Goal: Information Seeking & Learning: Learn about a topic

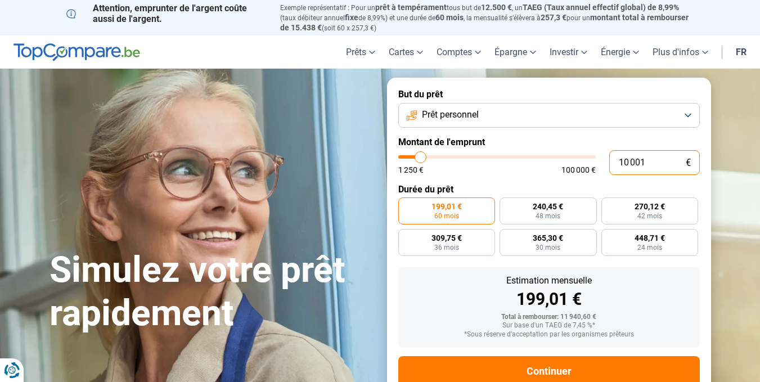
click at [619, 159] on input "10 001" at bounding box center [654, 162] width 91 height 25
type input "1"
type input "1250"
type input "11"
type input "1250"
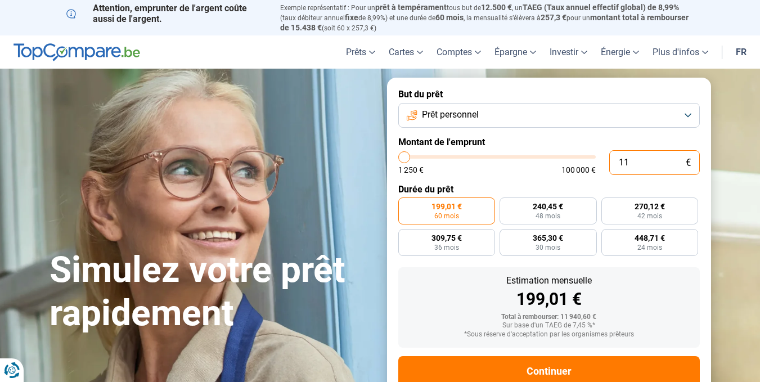
type input "115"
type input "1250"
type input "1 150"
type input "1250"
type input "11 500"
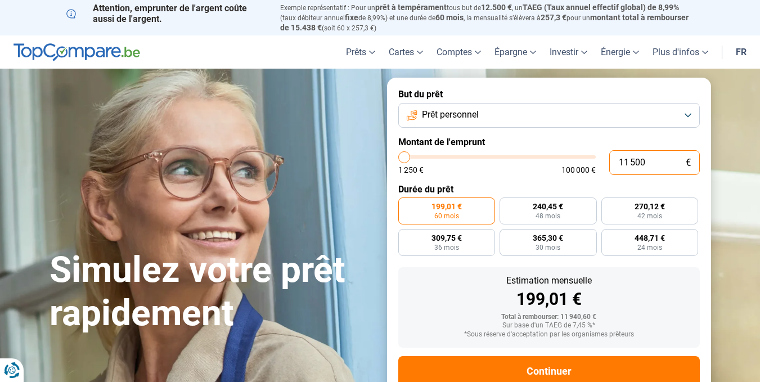
type input "11500"
type input "115 000"
type input "100000"
type input "100 000"
type input "100000"
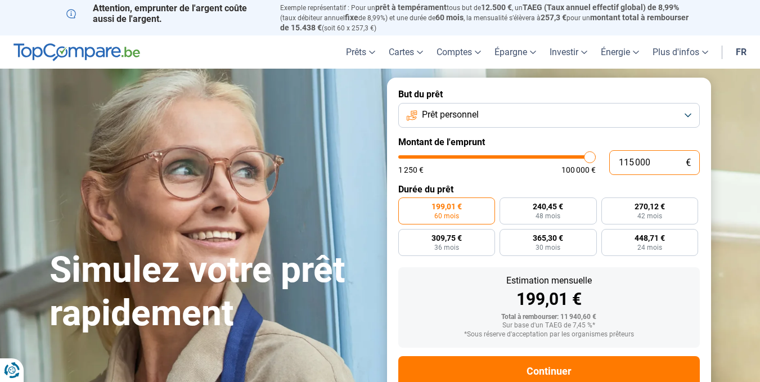
radio input "false"
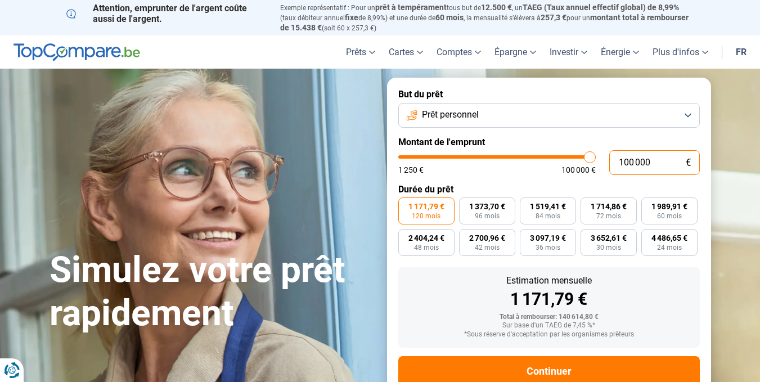
scroll to position [31, 0]
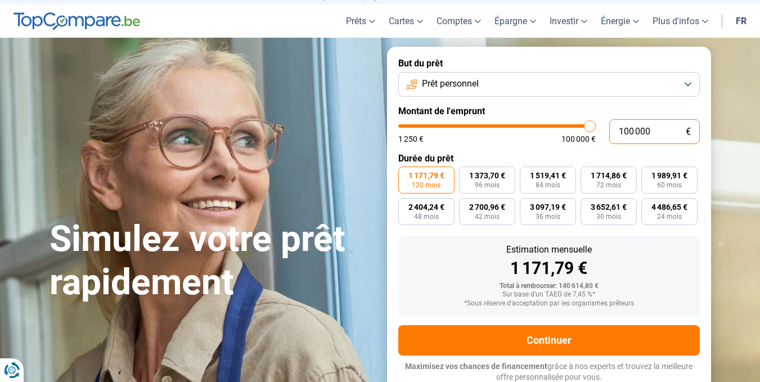
click at [619, 131] on input "100 000" at bounding box center [654, 131] width 91 height 25
type input "0"
type input "1250"
type input "1"
type input "1250"
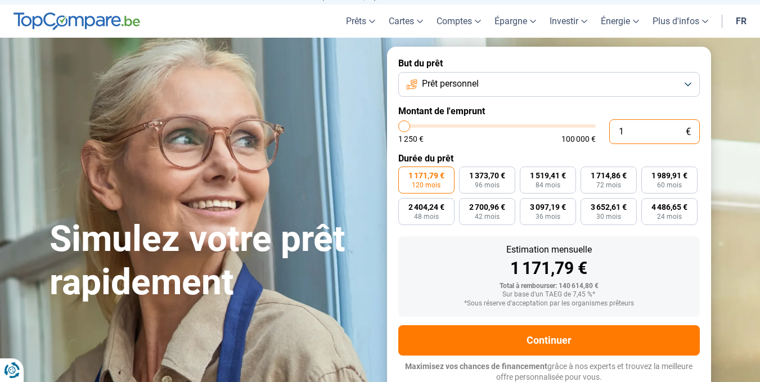
type input "15"
type input "1250"
type input "150"
type input "1250"
type input "1 500"
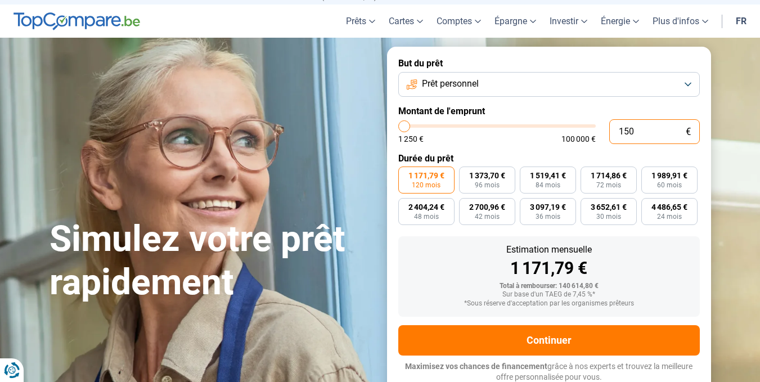
type input "1500"
type input "15 000"
type input "15000"
type input "15 000"
radio input "true"
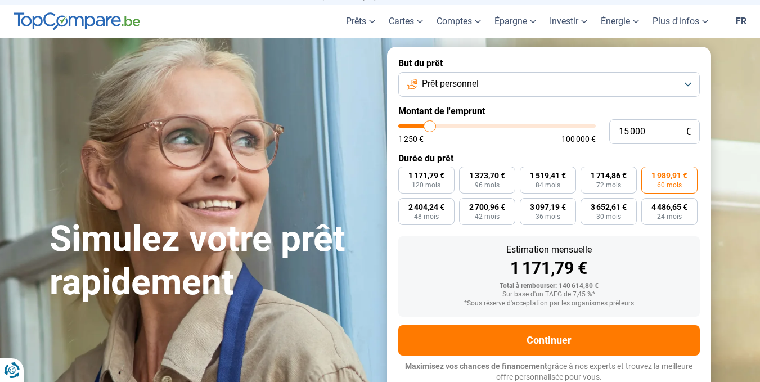
click at [659, 155] on label "Durée du prêt" at bounding box center [548, 158] width 301 height 11
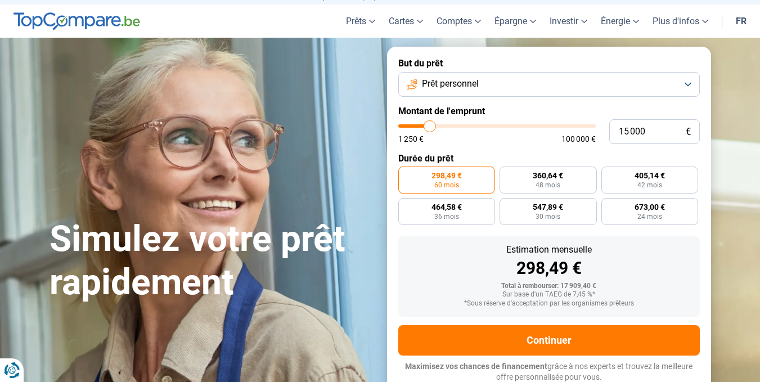
click at [551, 106] on label "Montant de l'emprunt" at bounding box center [548, 111] width 301 height 11
type input "16 000"
type input "16000"
type input "16 250"
type input "16250"
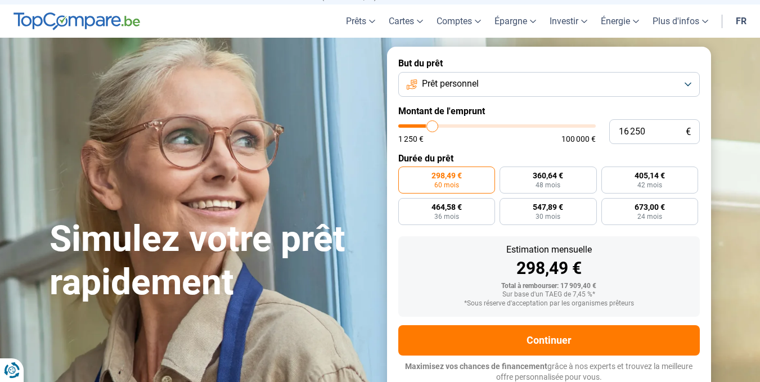
type input "16 500"
type input "16500"
type input "17 000"
type input "17000"
type input "17 250"
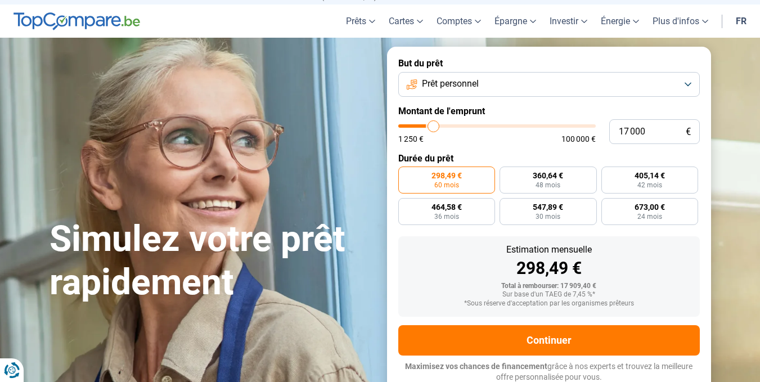
type input "17250"
type input "17 500"
type input "17500"
type input "17 750"
type input "17750"
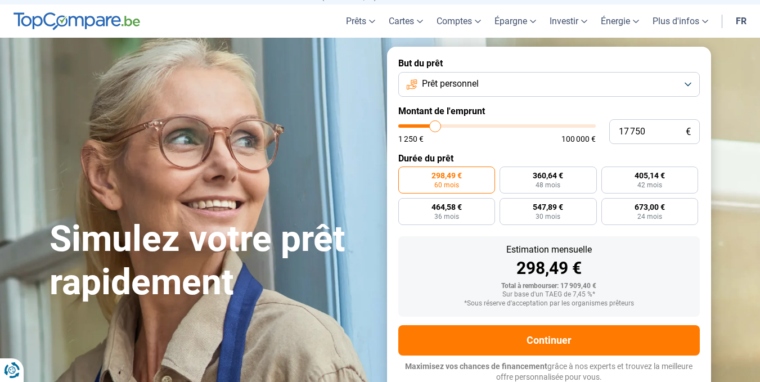
type input "18 000"
type input "18000"
type input "18 500"
type input "18500"
type input "18 750"
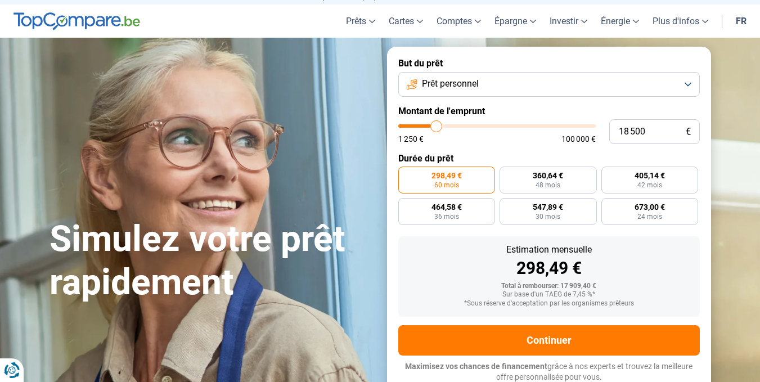
type input "18750"
type input "19 000"
type input "19000"
type input "19 250"
type input "19250"
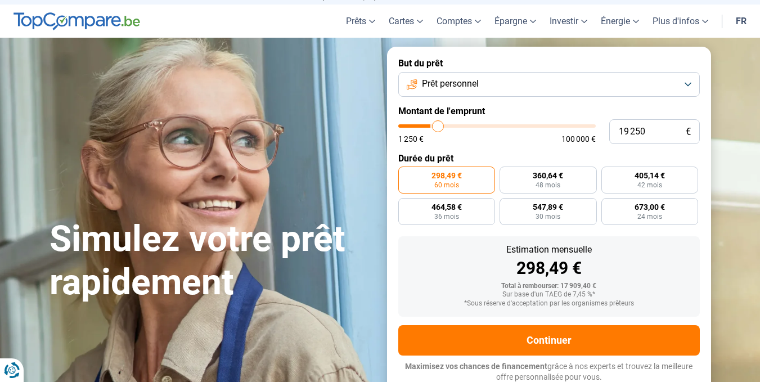
type input "19 750"
type input "19750"
type input "20 000"
type input "20000"
type input "20 250"
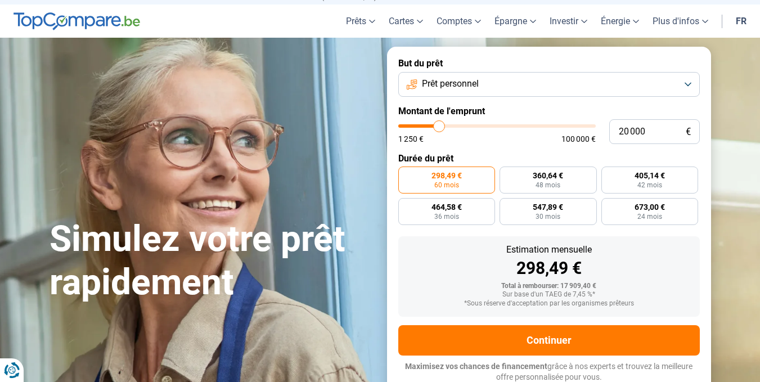
type input "20250"
type input "20 500"
type input "20500"
type input "20 750"
type input "20750"
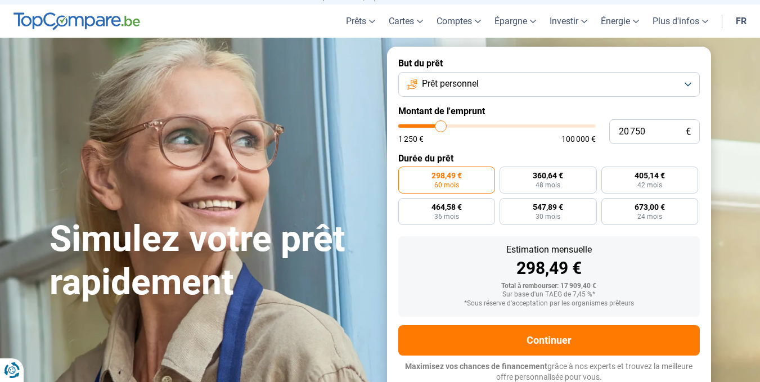
type input "21 250"
type input "21250"
type input "20 750"
type input "20750"
type input "20 500"
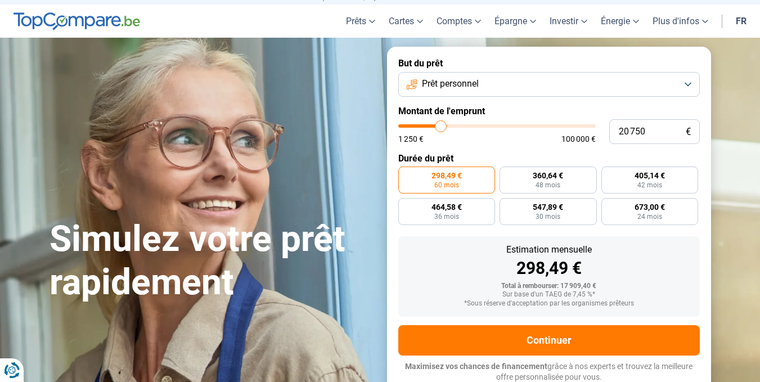
type input "20500"
type input "20 250"
type input "20250"
type input "20 000"
type input "20000"
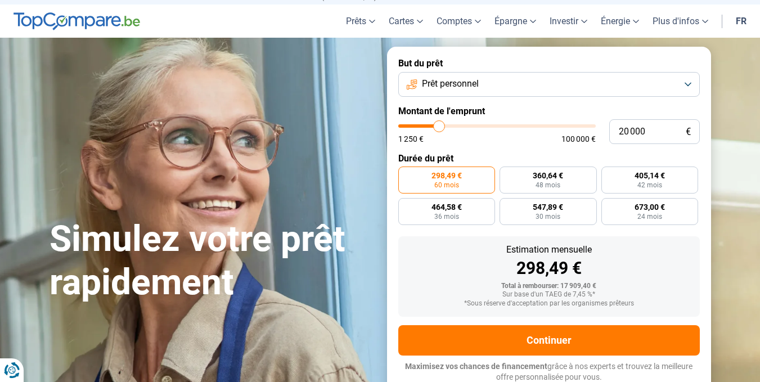
type input "19 750"
type input "19750"
type input "19 250"
type input "19250"
type input "19 000"
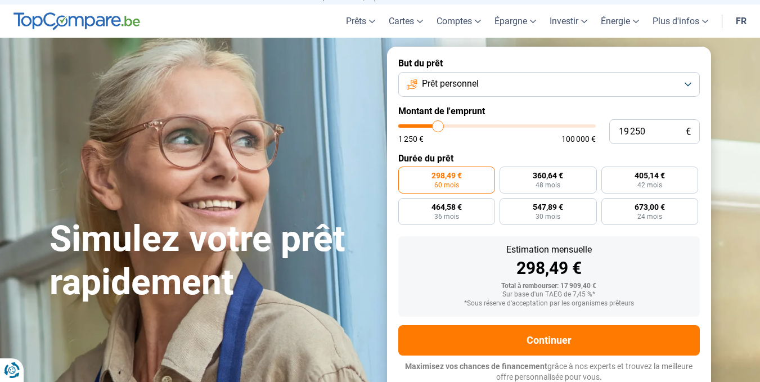
type input "19000"
type input "18 750"
type input "18750"
type input "18 500"
type input "18500"
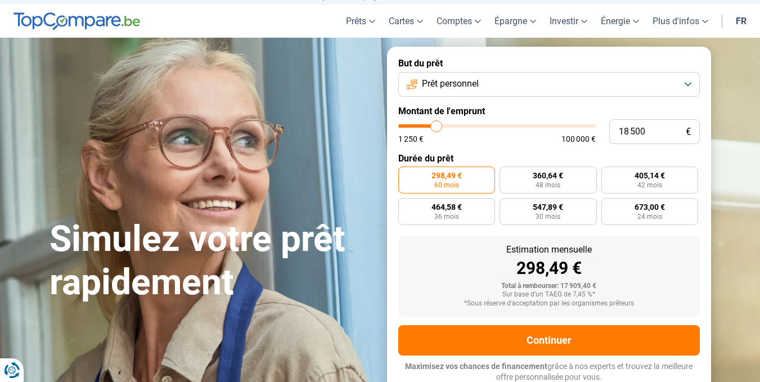
type input "18 000"
type input "18000"
type input "17 750"
type input "17750"
type input "17 500"
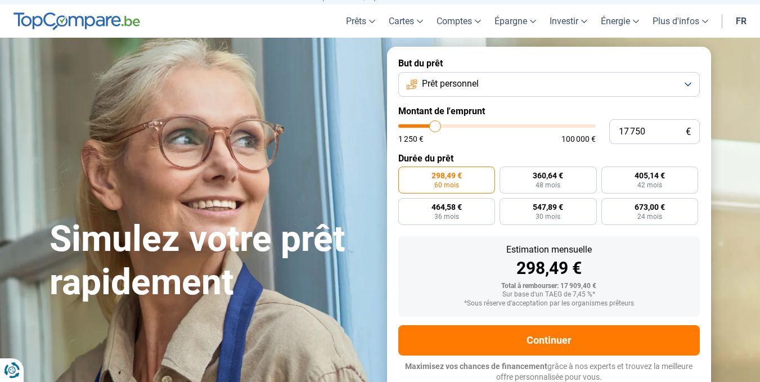
type input "17500"
type input "17 250"
type input "17250"
type input "17 000"
type input "17000"
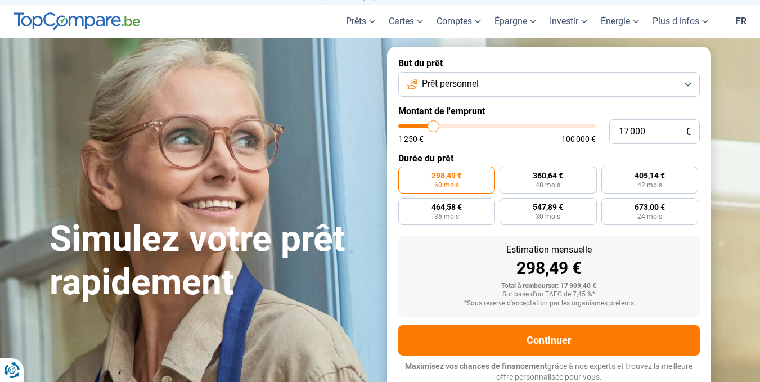
type input "16 250"
type input "16250"
type input "15 750"
type input "15750"
type input "15 500"
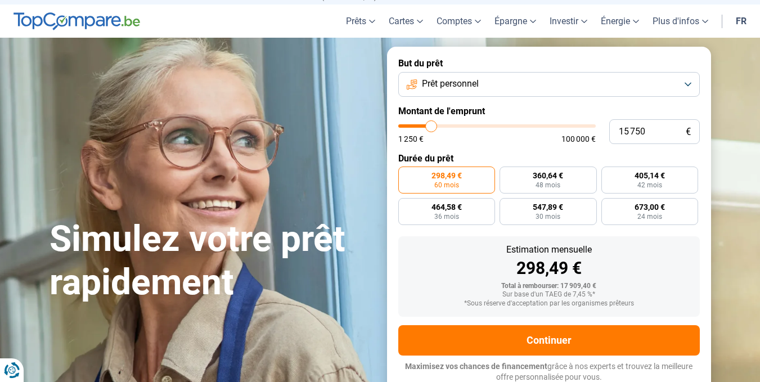
type input "15500"
type input "14 000"
type input "14000"
type input "13 250"
type input "13250"
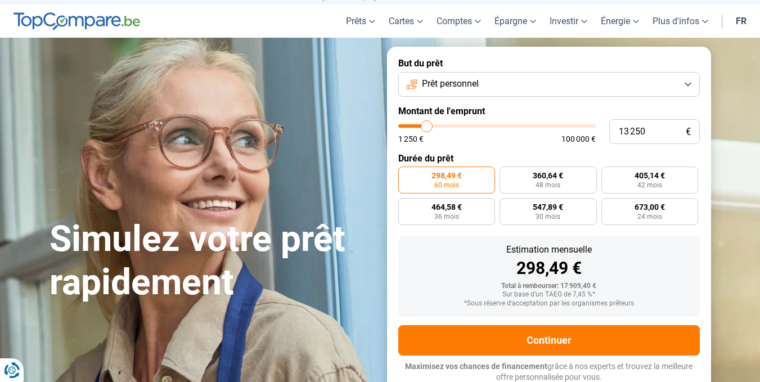
type input "12 750"
type input "12750"
type input "11 750"
type input "11750"
type input "11 250"
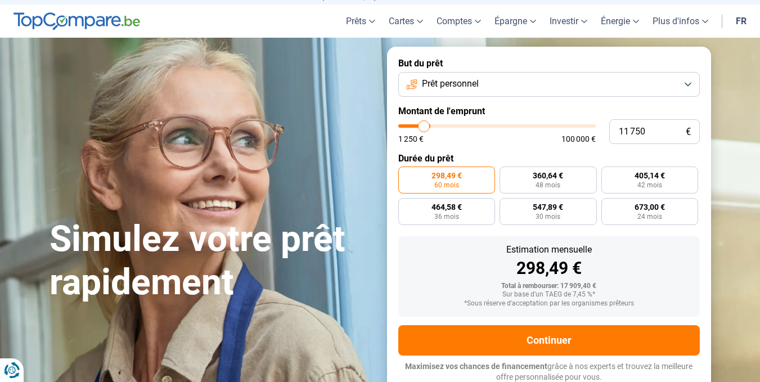
type input "11250"
type input "10 250"
type input "10250"
type input "9 750"
type input "9750"
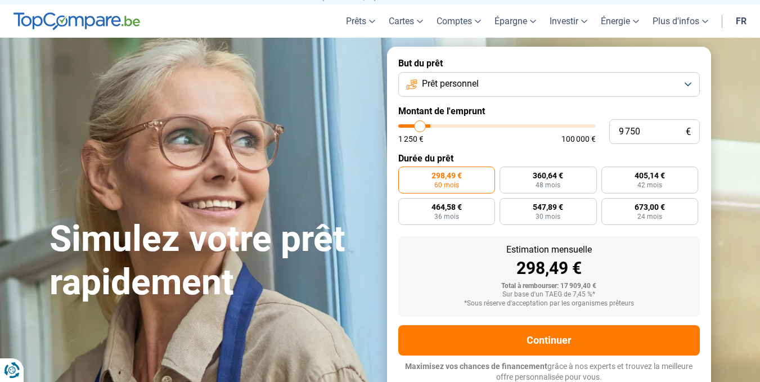
type input "9 000"
type input "9000"
type input "8 500"
type input "8500"
type input "7 000"
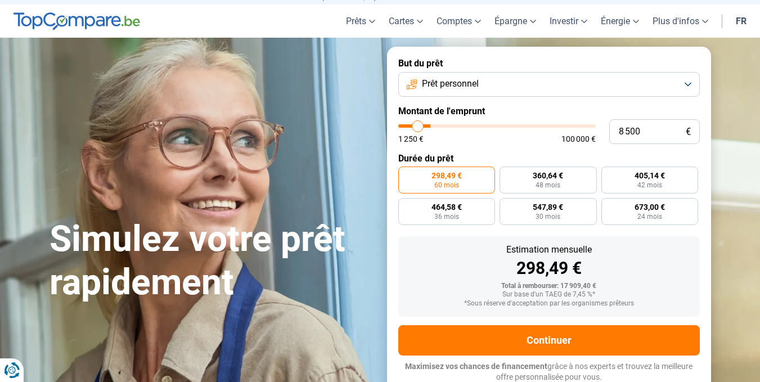
type input "7000"
type input "6 000"
type input "6000"
type input "5 500"
type input "5500"
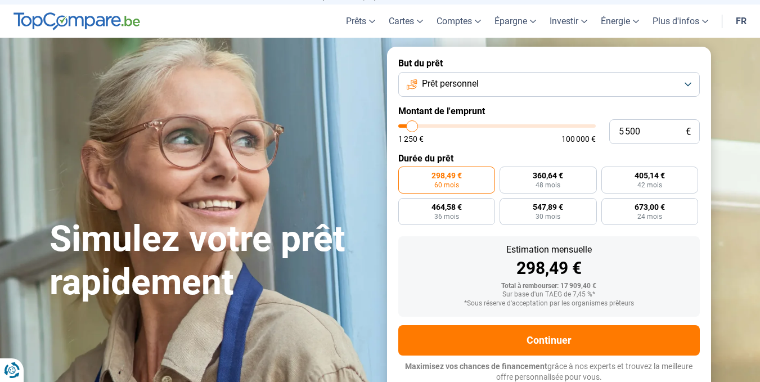
type input "4 500"
type input "4500"
type input "4 000"
type input "4000"
type input "3 500"
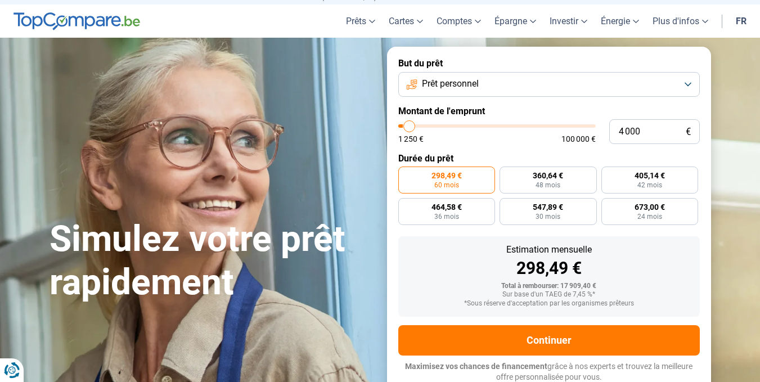
type input "3500"
type input "3 000"
type input "3000"
type input "2 500"
type input "2500"
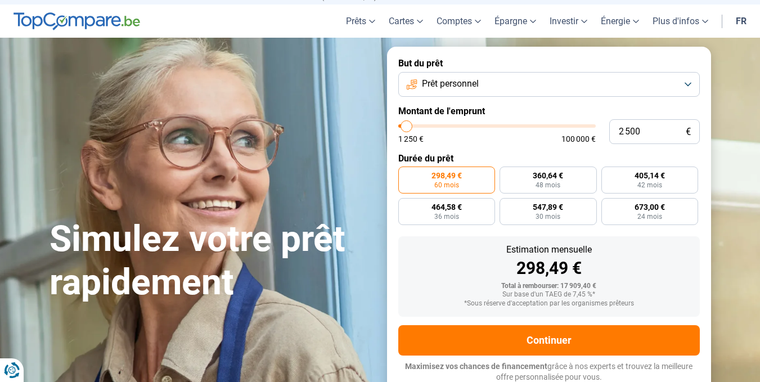
type input "2 000"
type input "2000"
type input "1 250"
drag, startPoint x: 431, startPoint y: 124, endPoint x: 395, endPoint y: 128, distance: 36.3
type input "1250"
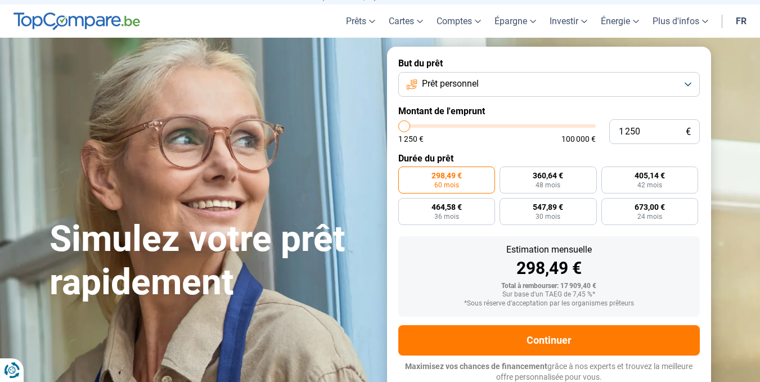
click at [398, 128] on input "range" at bounding box center [496, 125] width 197 height 3
radio input "true"
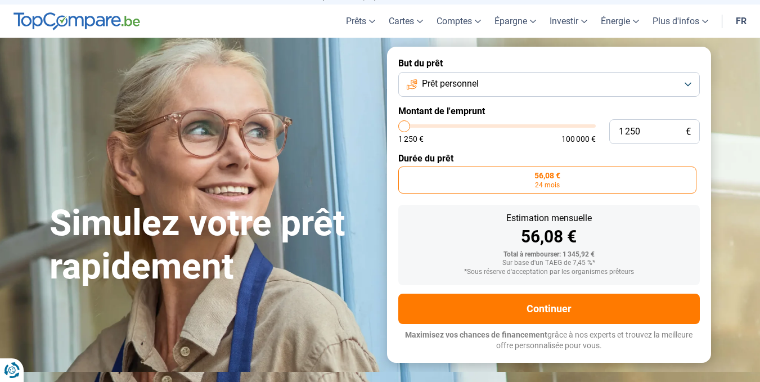
scroll to position [0, 0]
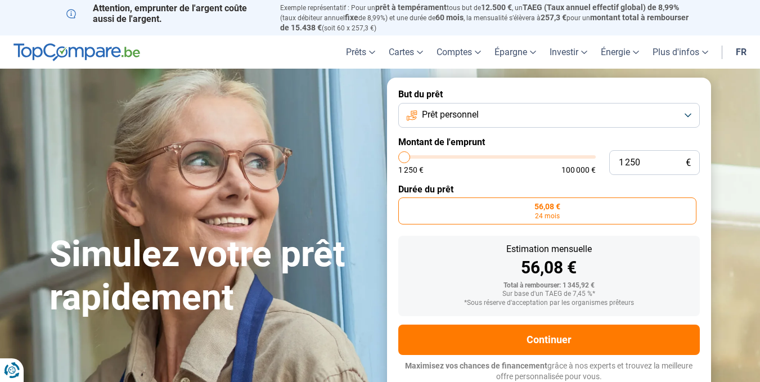
type input "1 500"
type input "1500"
type input "2 000"
type input "2000"
type input "2 250"
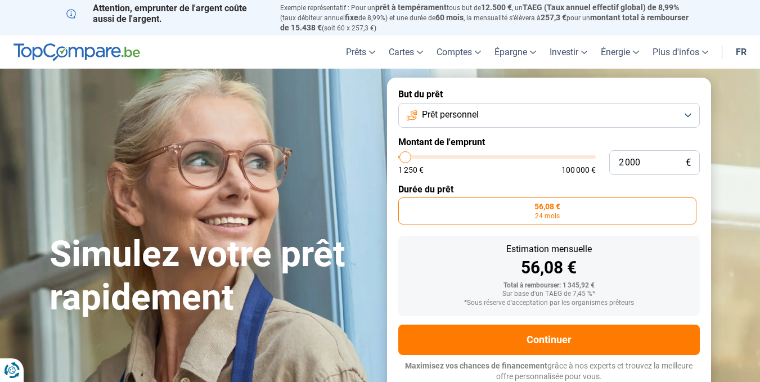
type input "2250"
type input "2 500"
type input "2500"
type input "2 750"
type input "2750"
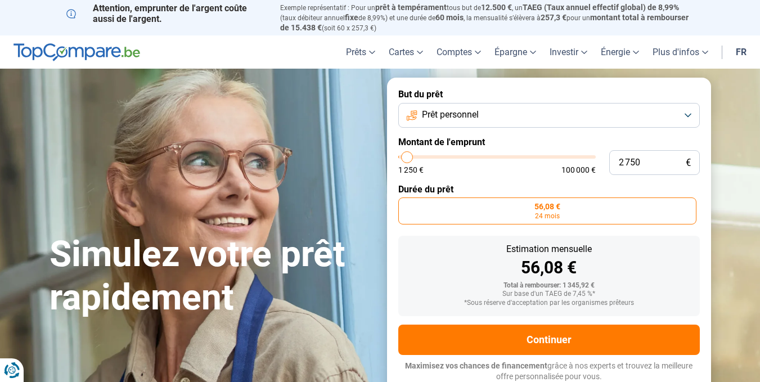
type input "3 000"
type input "3000"
type input "3 500"
type input "3500"
type input "3 750"
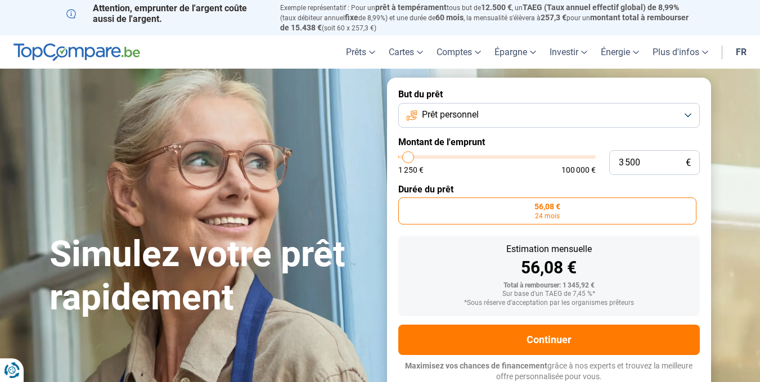
type input "3750"
type input "4 000"
type input "4000"
type input "4 250"
type input "4250"
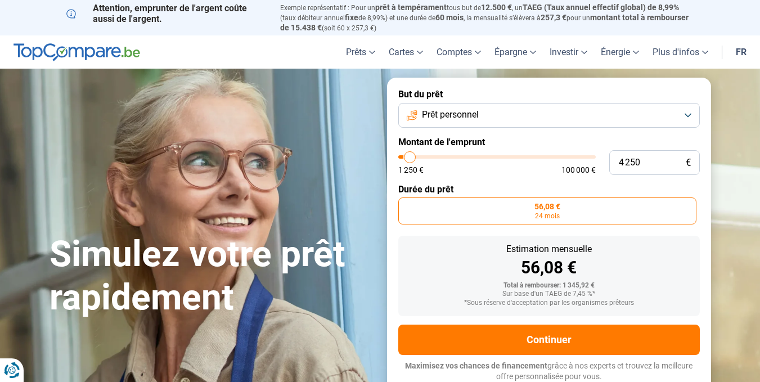
type input "4 500"
type input "4500"
type input "5 000"
type input "5000"
type input "5 250"
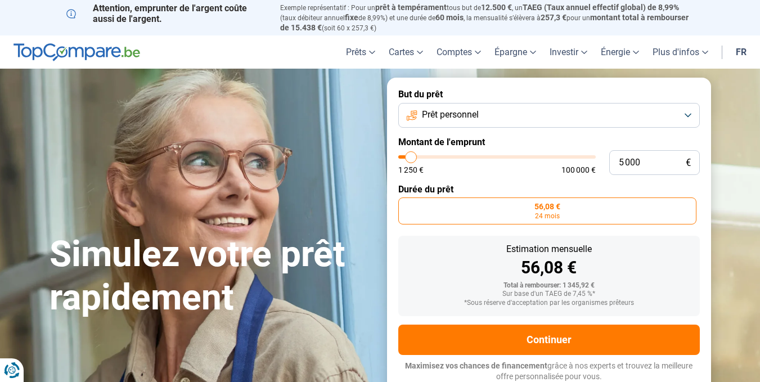
type input "5250"
type input "5 500"
type input "5500"
type input "5 750"
type input "5750"
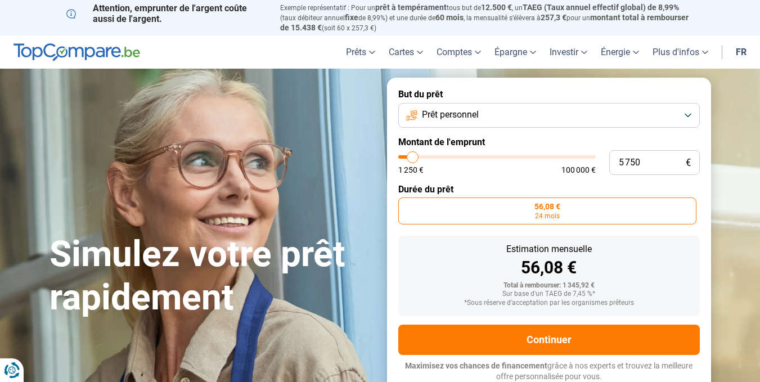
type input "6 000"
type input "6000"
type input "6 500"
type input "6500"
type input "6 750"
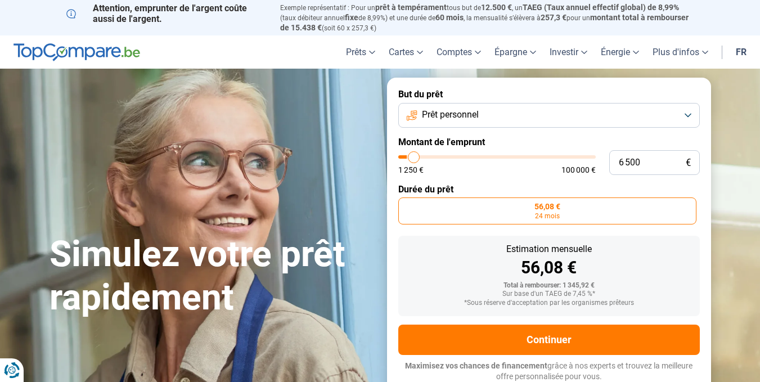
type input "6750"
type input "7 000"
type input "7000"
type input "7 250"
type input "7250"
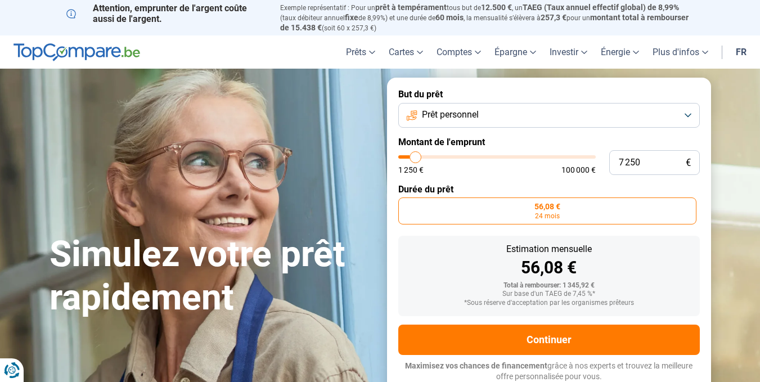
type input "7 500"
type input "7500"
type input "8 000"
type input "8000"
type input "8 250"
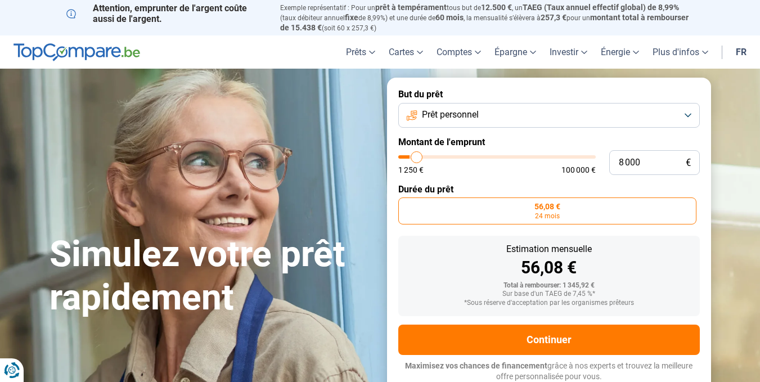
type input "8250"
type input "8 500"
type input "8500"
type input "8 750"
type input "8750"
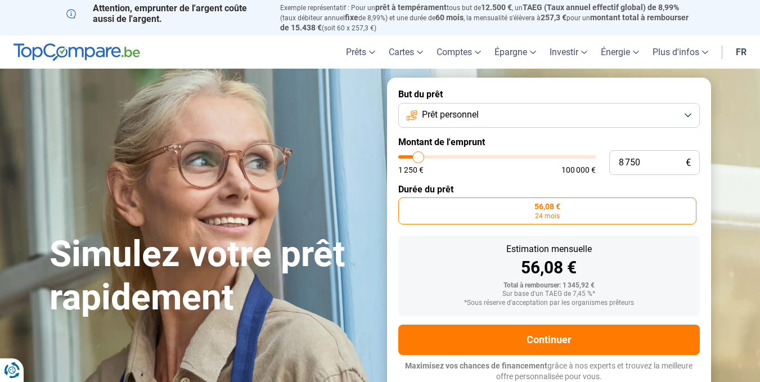
type input "9 000"
type input "9000"
type input "9 500"
type input "9500"
type input "9 750"
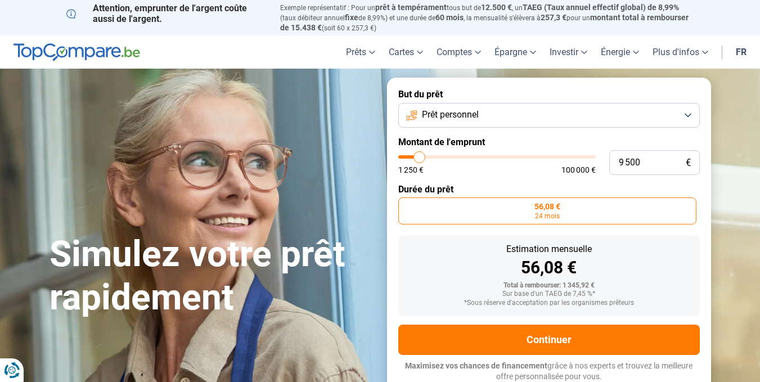
type input "9750"
type input "10 000"
type input "10000"
type input "10 250"
type input "10250"
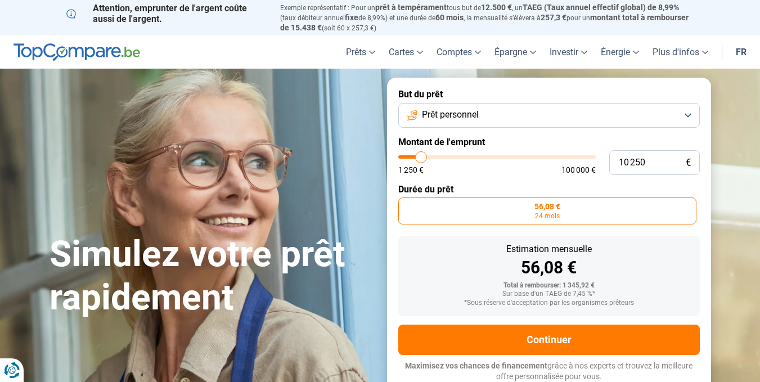
type input "10 500"
type input "10500"
drag, startPoint x: 403, startPoint y: 156, endPoint x: 430, endPoint y: 160, distance: 27.4
click at [430, 159] on input "range" at bounding box center [496, 156] width 197 height 3
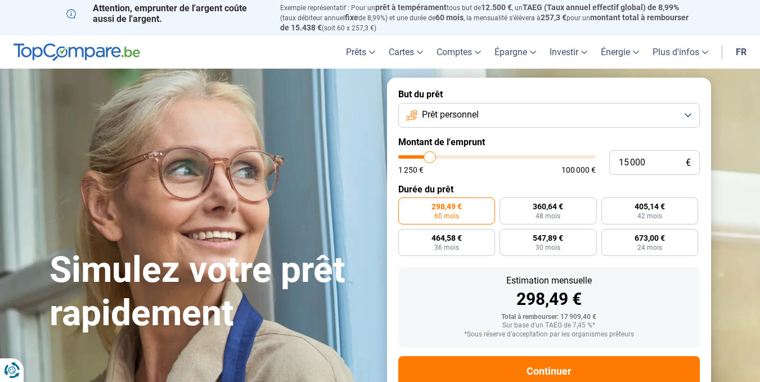
scroll to position [31, 0]
